Goal: Book appointment/travel/reservation

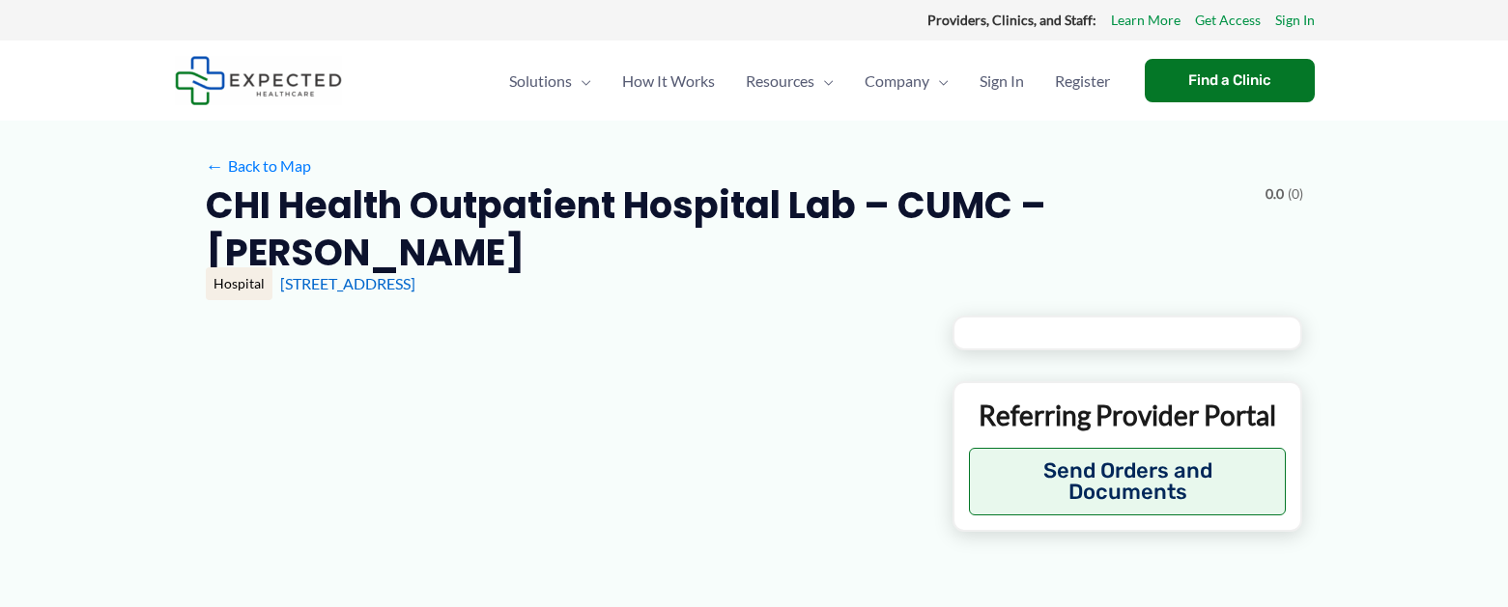
type input "**********"
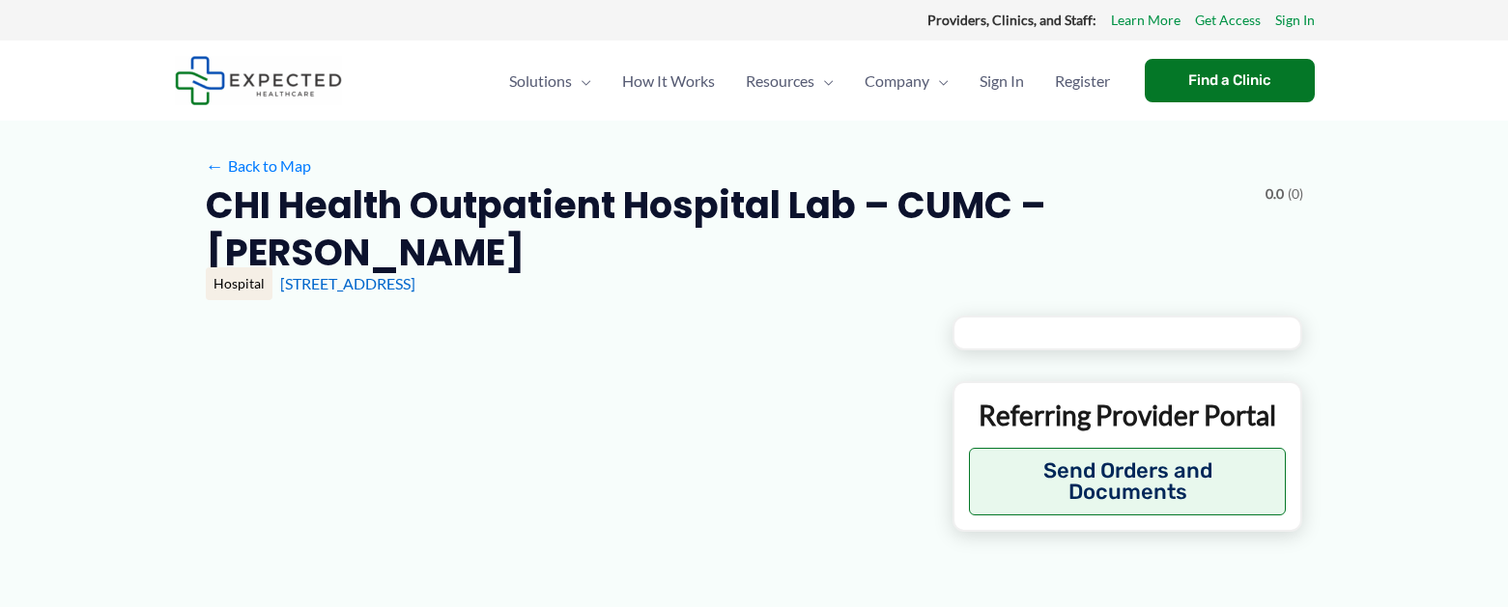
type input "**********"
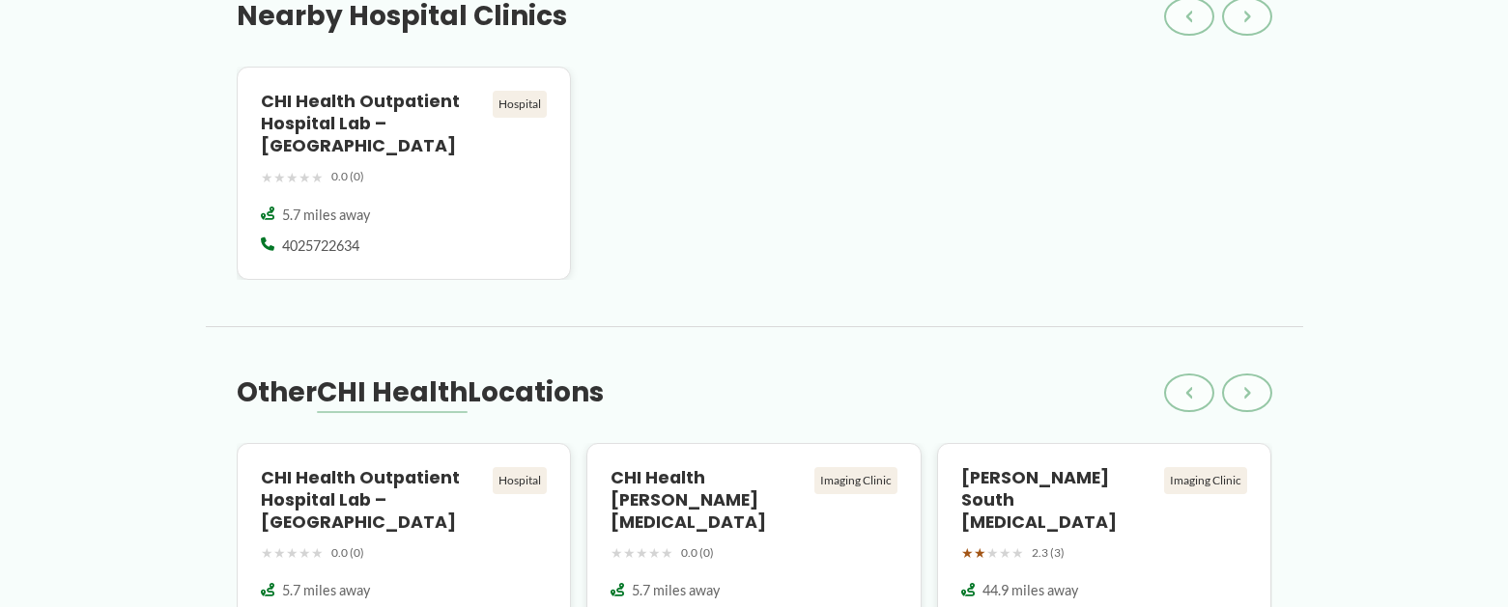
scroll to position [1738, 0]
